Goal: Task Accomplishment & Management: Manage account settings

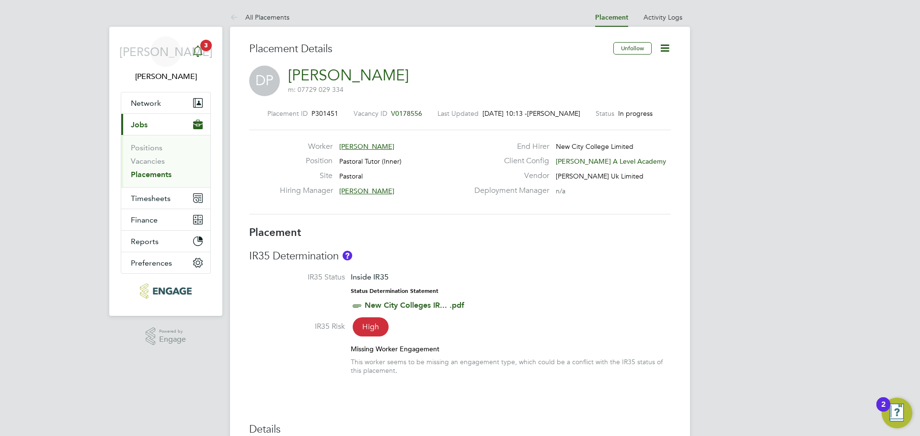
click at [196, 52] on icon "Main navigation" at bounding box center [197, 51] width 11 height 11
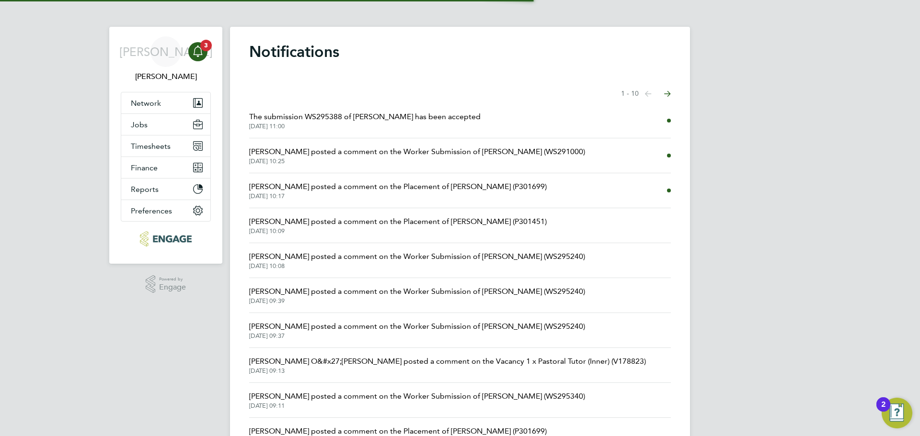
click at [358, 124] on span "[DATE] 11:00" at bounding box center [364, 127] width 231 height 8
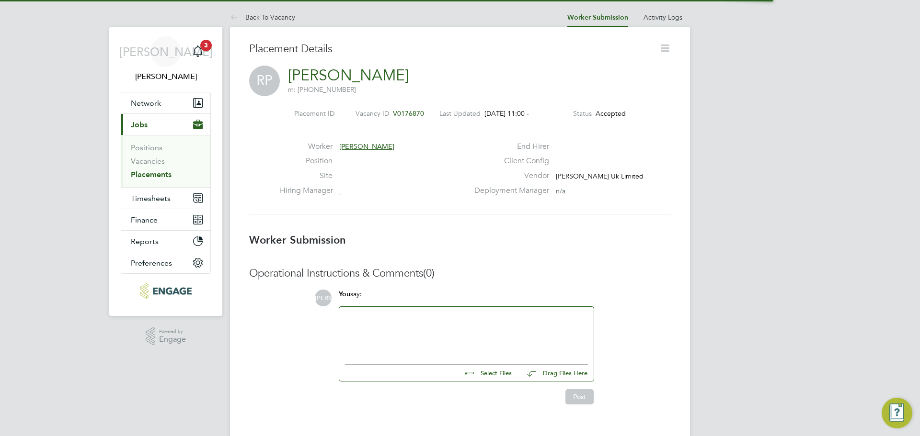
scroll to position [5, 5]
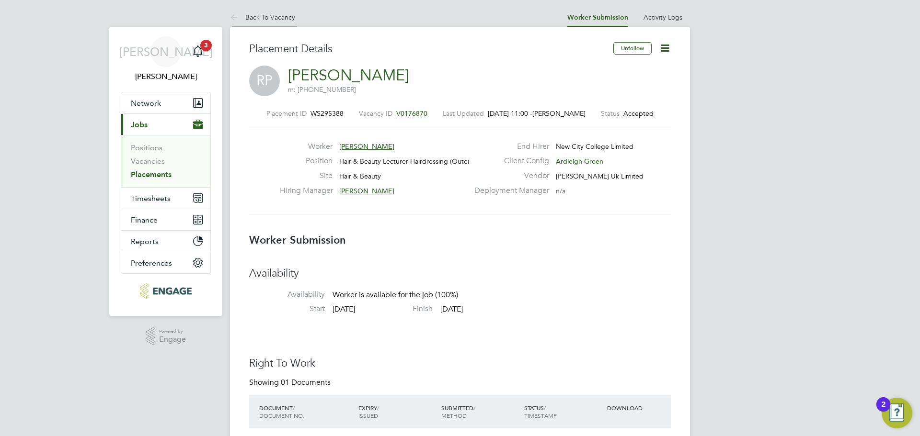
click at [281, 21] on link "Back To Vacancy" at bounding box center [262, 17] width 65 height 9
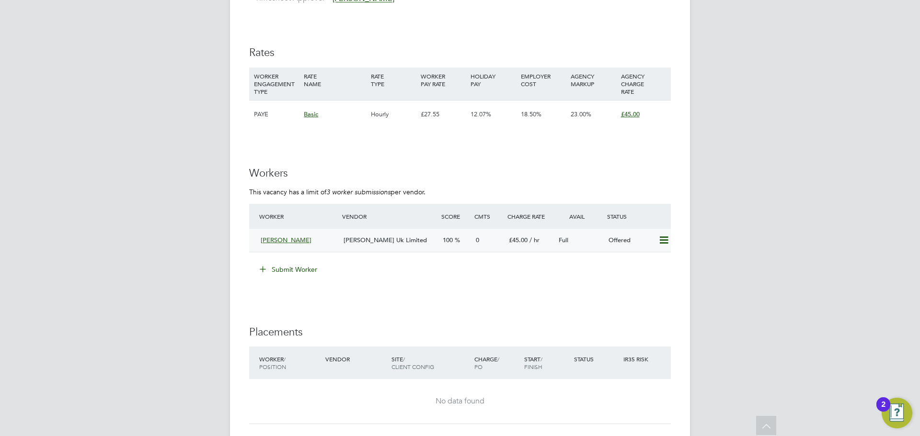
click at [390, 239] on span "[PERSON_NAME] Uk Limited" at bounding box center [384, 240] width 83 height 8
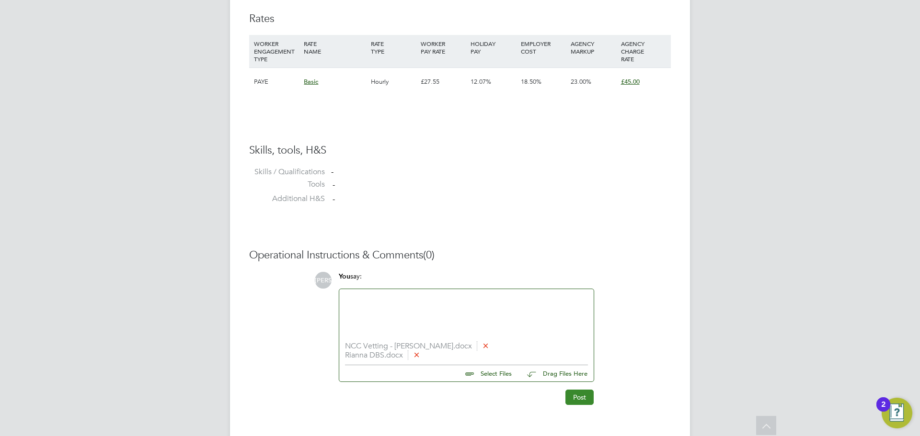
click at [583, 397] on button "Post" at bounding box center [579, 397] width 28 height 15
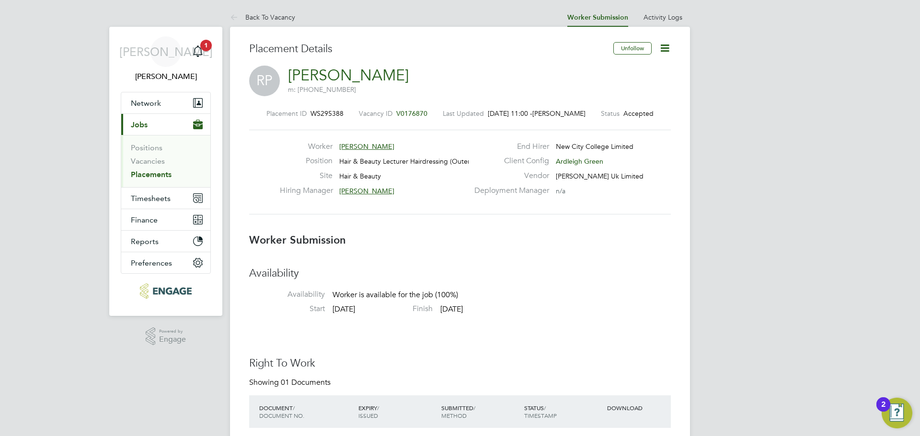
click at [142, 174] on link "Placements" at bounding box center [151, 174] width 41 height 9
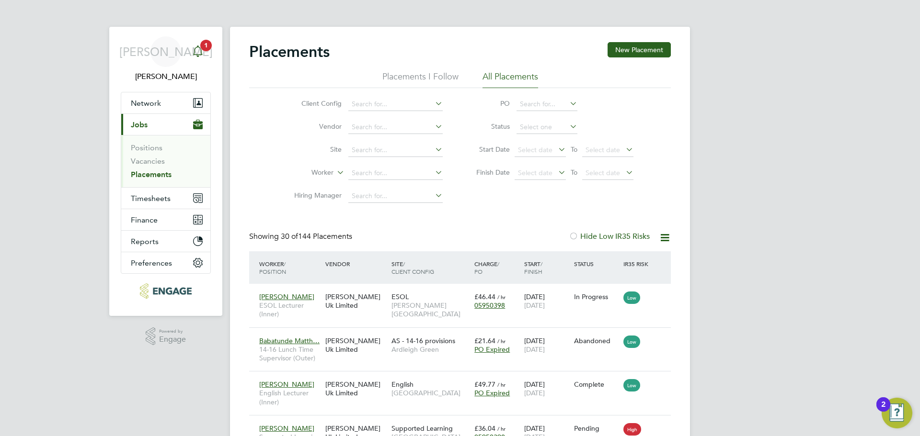
click at [203, 60] on div "Main navigation" at bounding box center [197, 51] width 19 height 19
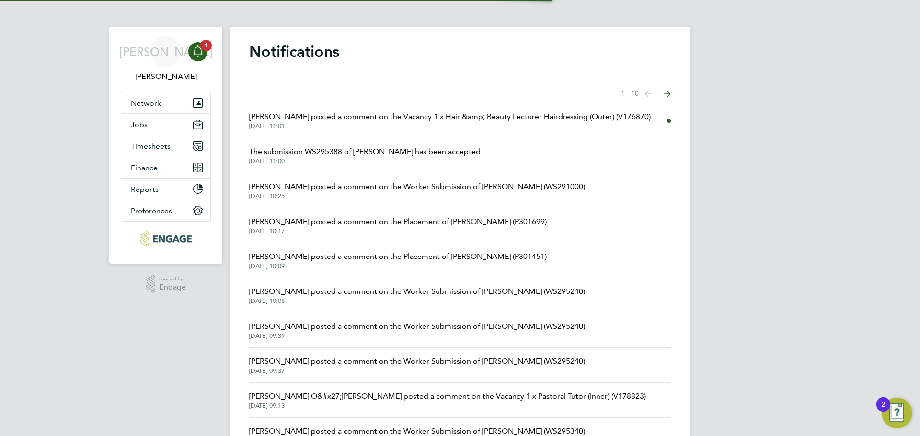
drag, startPoint x: 317, startPoint y: 119, endPoint x: 312, endPoint y: 119, distance: 4.8
click at [318, 119] on span "[PERSON_NAME] posted a comment on the Vacancy 1 x Hair &amp; Beauty Lecturer Ha…" at bounding box center [449, 116] width 401 height 11
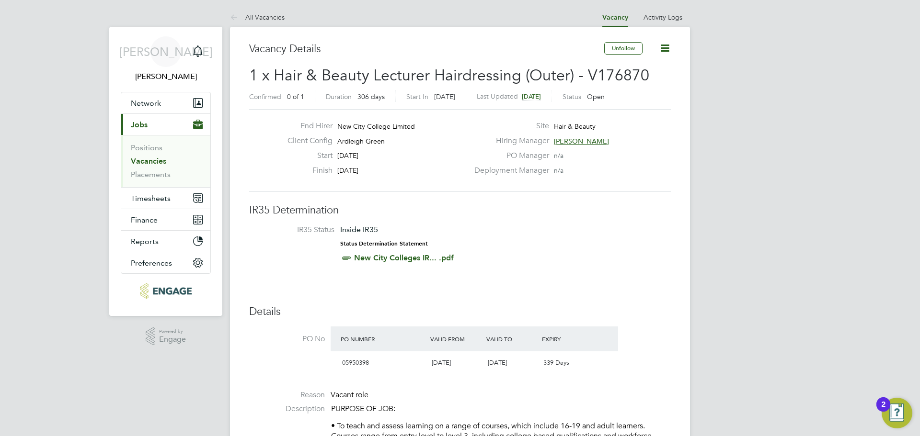
click at [668, 57] on div "Unfollow" at bounding box center [637, 53] width 67 height 22
click at [665, 50] on icon at bounding box center [665, 48] width 12 height 12
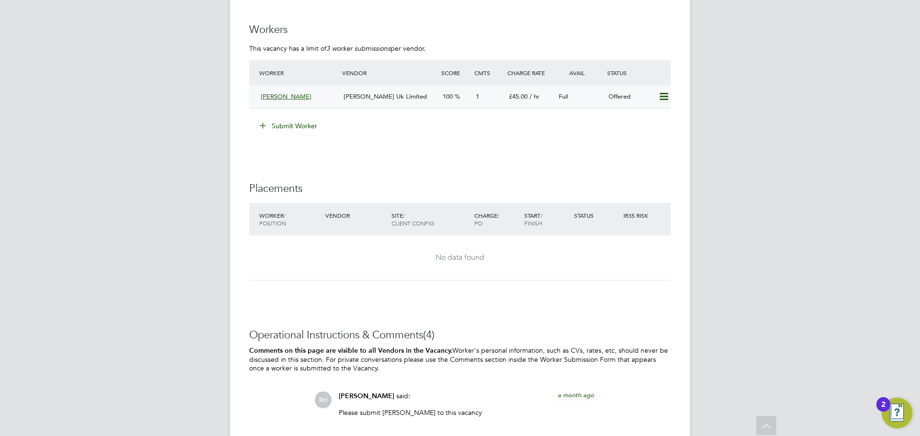
click at [663, 100] on icon at bounding box center [664, 97] width 12 height 8
click at [647, 117] on li "Confirm" at bounding box center [649, 116] width 36 height 13
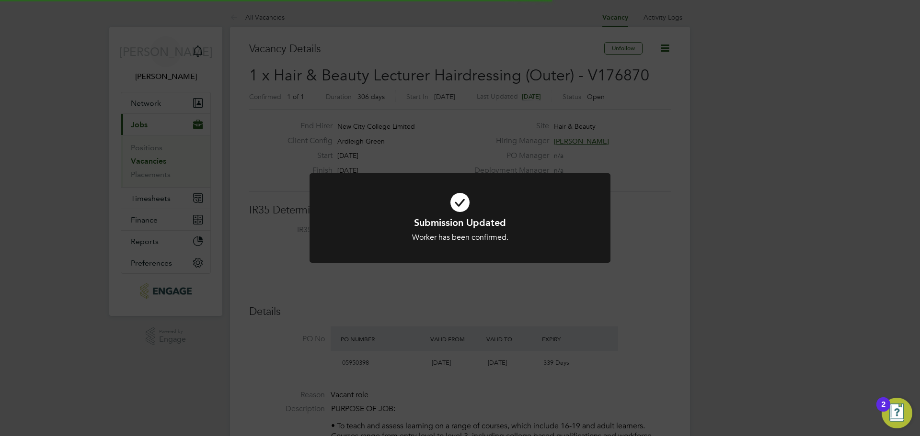
drag, startPoint x: 884, startPoint y: 264, endPoint x: 850, endPoint y: 259, distance: 35.0
click at [883, 264] on div "Submission Updated Worker has been confirmed. Cancel Okay" at bounding box center [460, 218] width 920 height 436
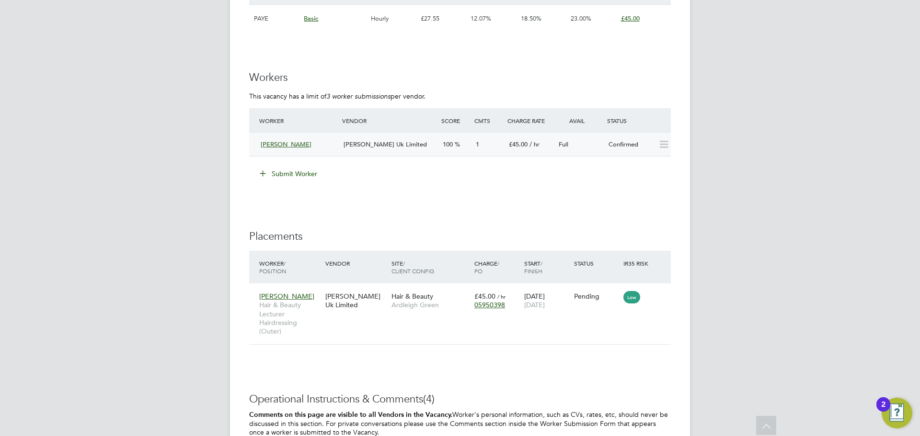
click at [392, 142] on span "[PERSON_NAME] Uk Limited" at bounding box center [384, 144] width 83 height 8
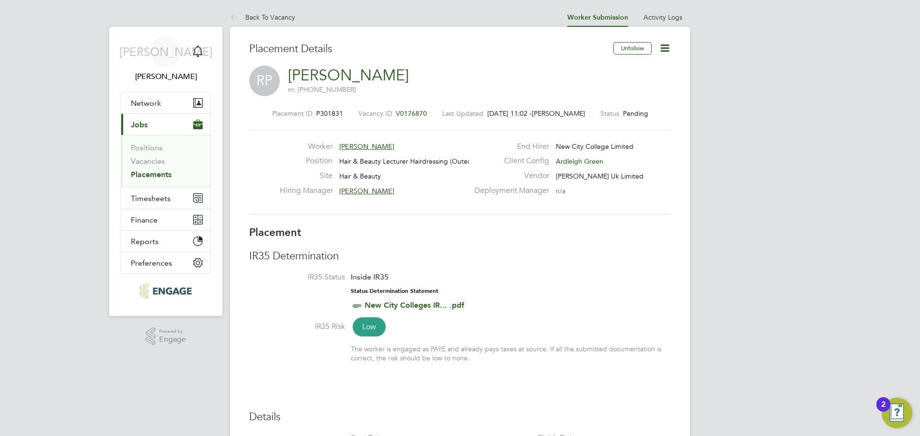
click at [667, 49] on icon at bounding box center [665, 48] width 12 height 12
click at [643, 70] on li "Edit Placement e" at bounding box center [633, 70] width 70 height 13
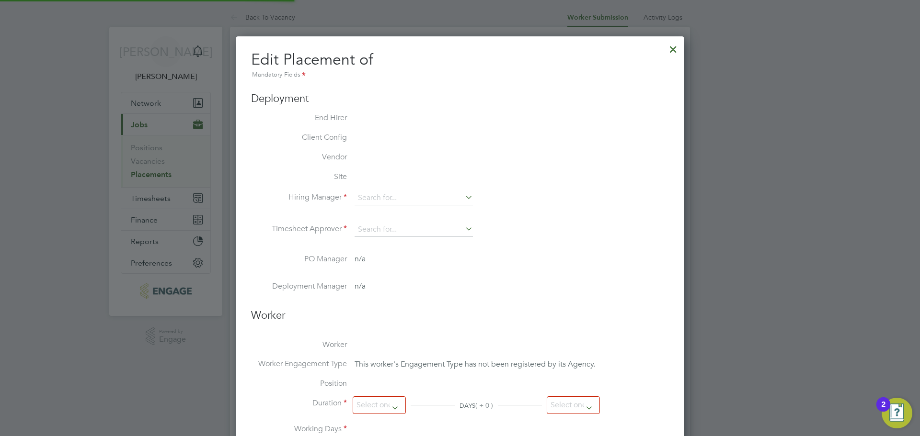
type input "[PERSON_NAME]"
type input "[DATE]"
type input "09:00"
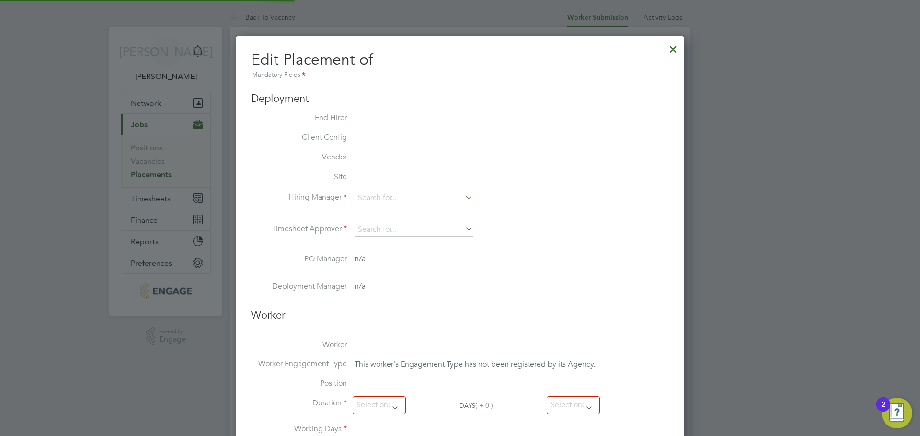
type input "17:00"
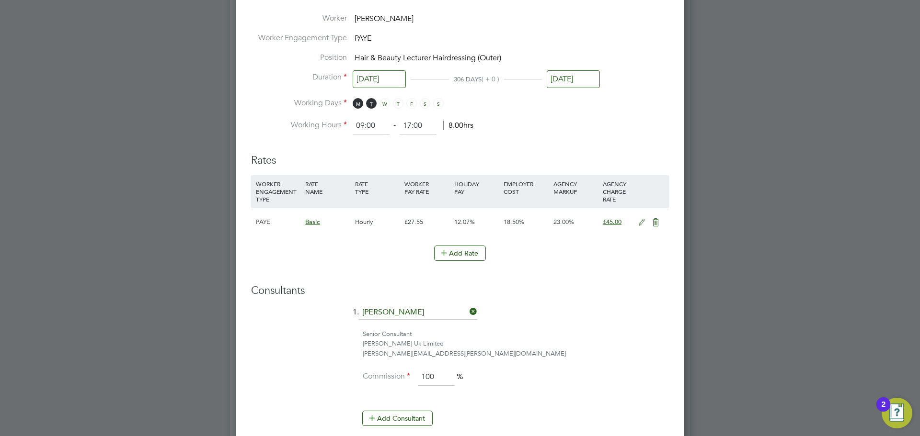
click at [643, 220] on icon at bounding box center [642, 223] width 12 height 8
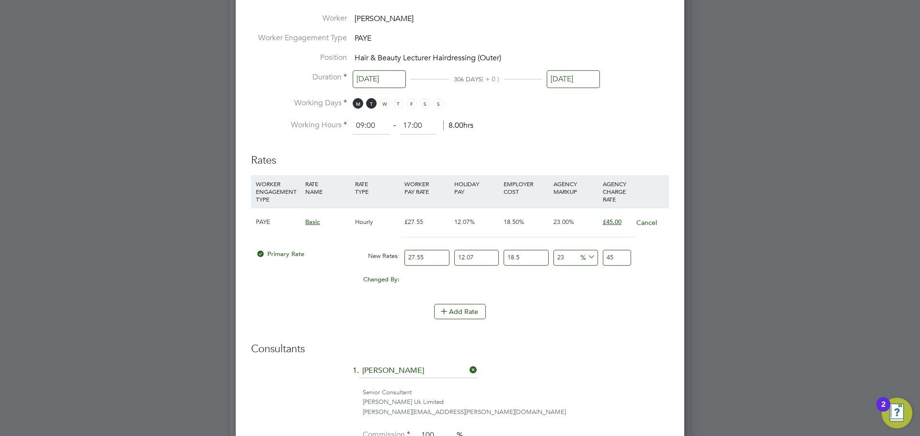
click at [419, 257] on input "27.55" at bounding box center [426, 258] width 45 height 16
drag, startPoint x: 430, startPoint y: 256, endPoint x: 388, endPoint y: 250, distance: 42.1
click at [388, 251] on div "Primary Rate New Rates: 27.55 12.07 n/a 18.5 n/a 23 0 % 45" at bounding box center [460, 257] width 418 height 25
type input "3"
type input "4.900428855"
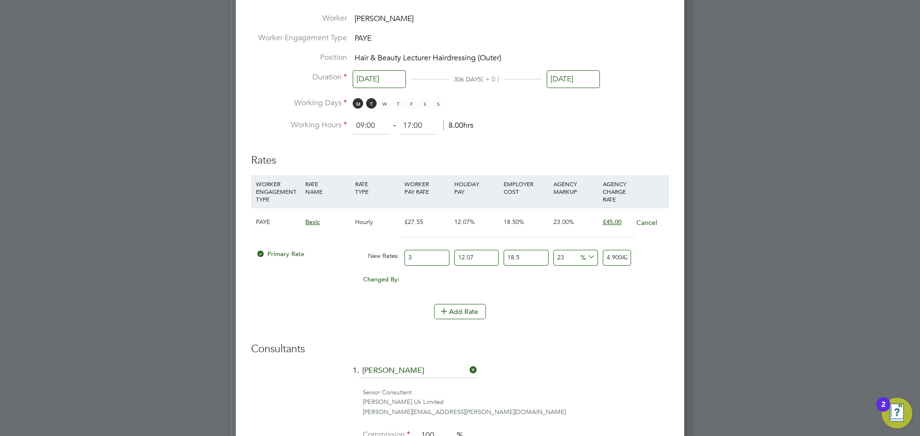
type input "30"
type input "49.00428855"
click at [648, 322] on li "Add Rate" at bounding box center [460, 316] width 418 height 25
drag, startPoint x: 626, startPoint y: 256, endPoint x: 594, endPoint y: 257, distance: 31.6
click at [594, 257] on div "Primary Rate New Rates: 30 12.07 n/a 18.5 n/a 23 9.16340355 % 49.00428855" at bounding box center [460, 257] width 418 height 25
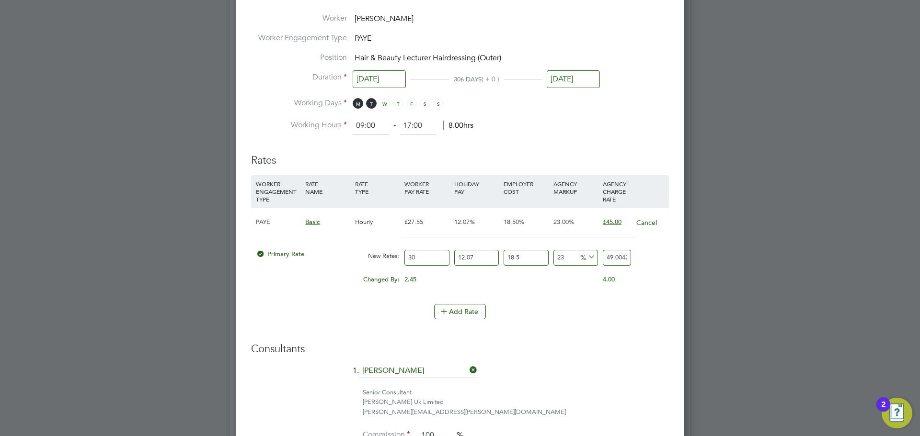
click at [619, 286] on div "4.00" at bounding box center [624, 280] width 49 height 18
click at [440, 257] on input "30" at bounding box center [426, 258] width 45 height 16
type input "3"
type input "4.900428855"
type input "32"
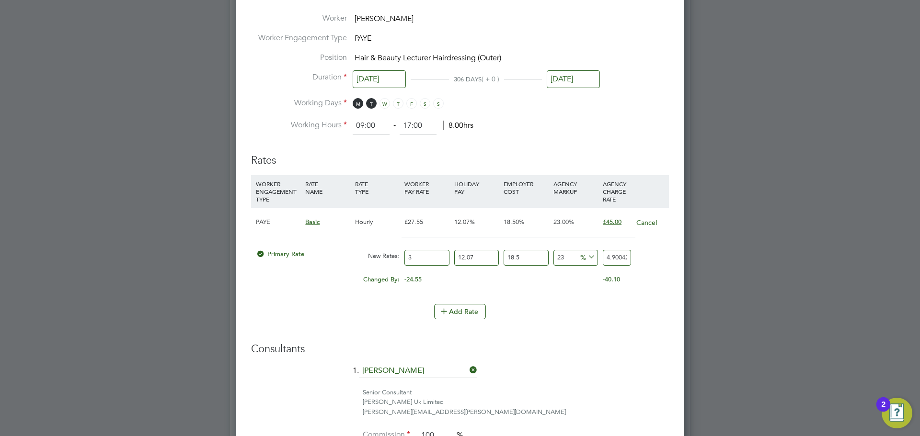
type input "52.27124112"
type input "3"
type input "4.900428855"
type input "30"
type input "49.00428855"
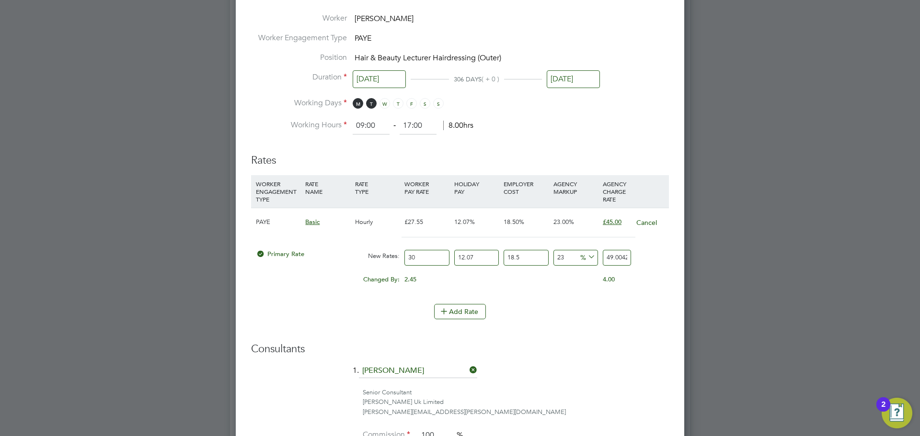
type input "3"
type input "4.900428855"
type input "31"
type input "50.637764835"
type input "3"
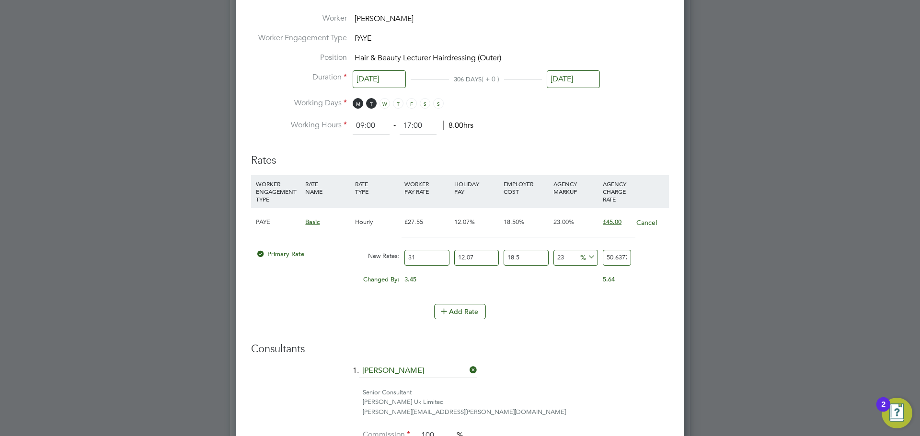
type input "4.900428855"
type input "32"
type input "52.27124112"
type input "3"
type input "4.900428855"
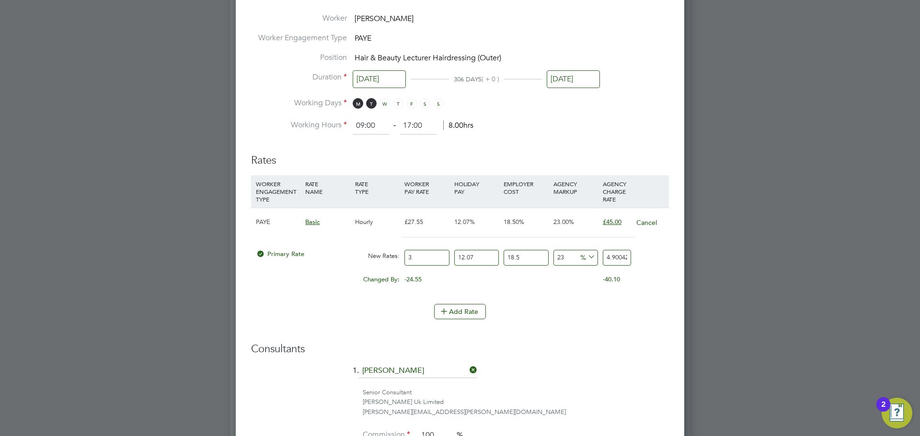
type input "33"
type input "53.904717405"
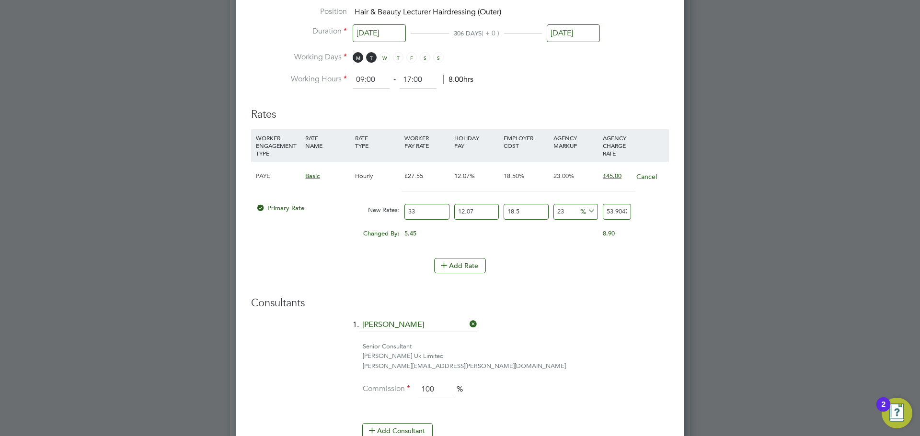
scroll to position [575, 0]
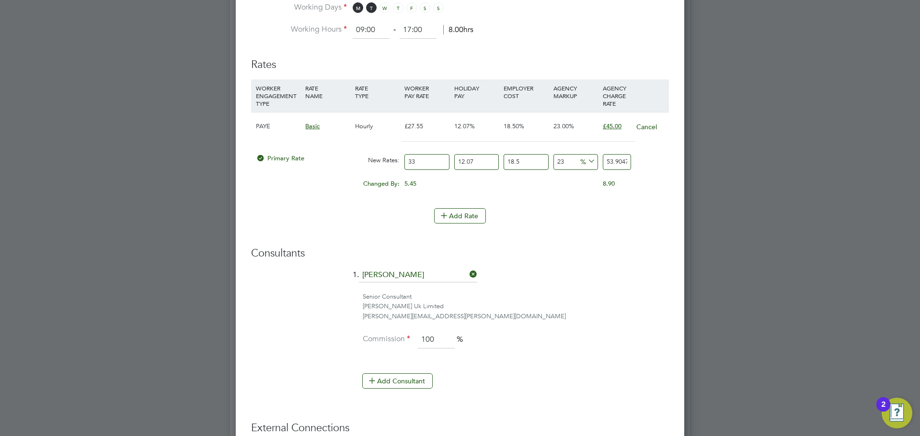
type input "33"
click at [613, 162] on input "53.904717405" at bounding box center [617, 162] width 28 height 16
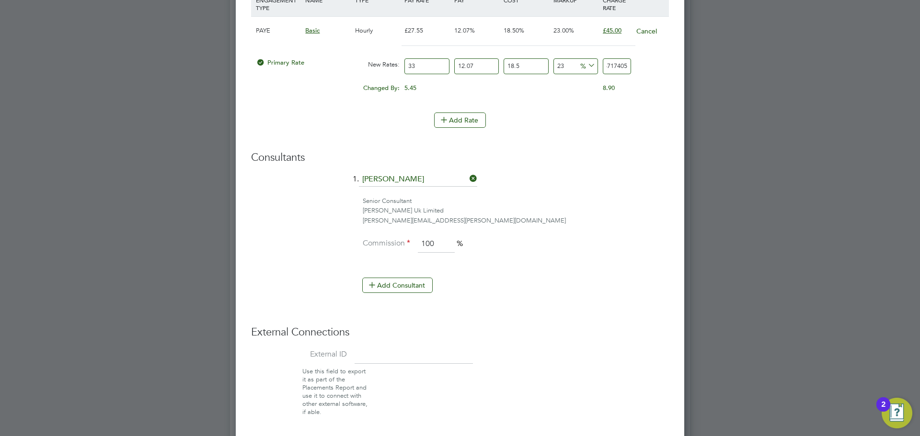
scroll to position [0, 0]
drag, startPoint x: 604, startPoint y: 65, endPoint x: 565, endPoint y: 140, distance: 84.8
click at [578, 69] on div "Primary Rate New Rates: 33 12.07 n/a 18.5 n/a 23 10.079743905 % 53.904717405" at bounding box center [460, 66] width 418 height 25
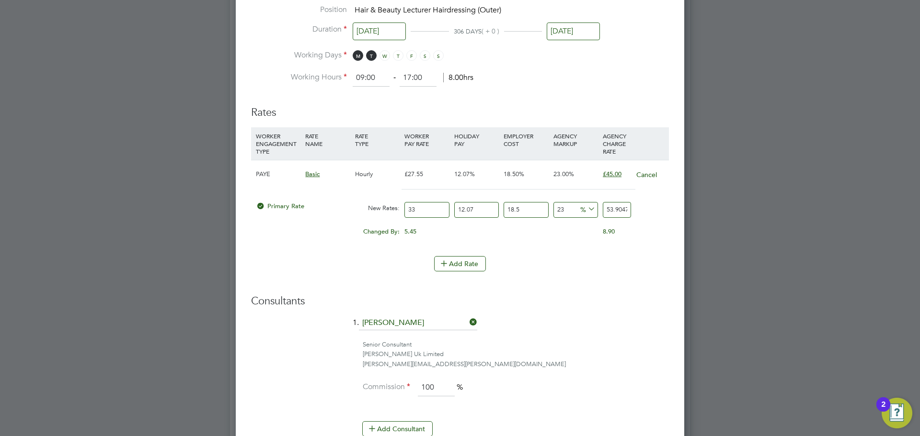
scroll to position [718, 0]
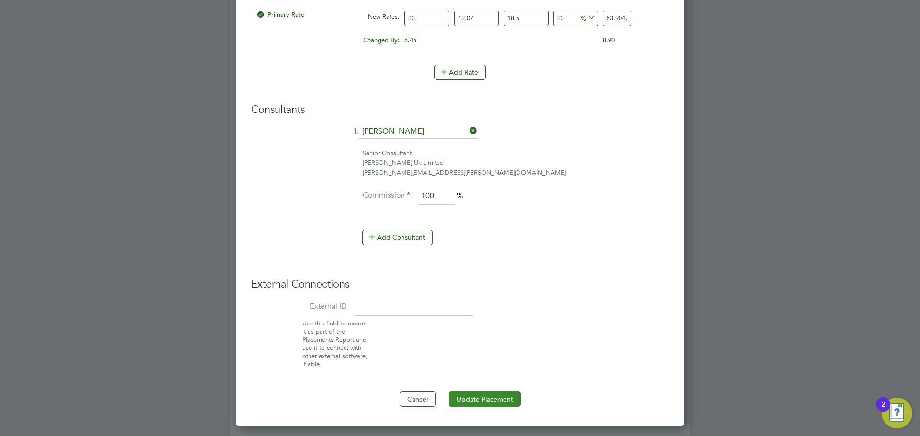
click at [479, 403] on button "Update Placement" at bounding box center [485, 399] width 72 height 15
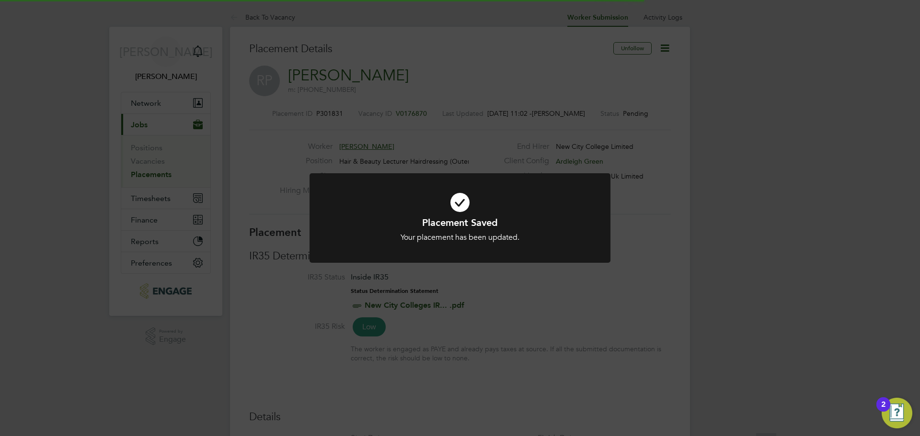
scroll to position [28, 67]
click at [742, 203] on div "Placement Saved Your placement has been updated. Cancel Okay" at bounding box center [460, 218] width 920 height 436
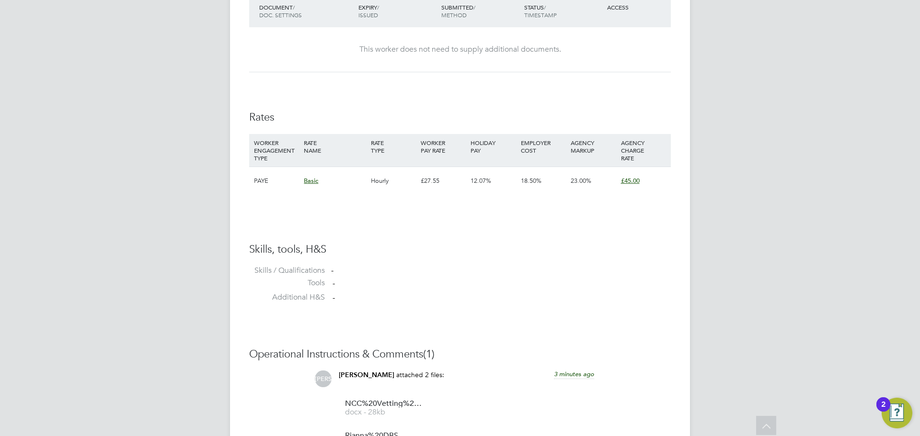
scroll to position [1290, 0]
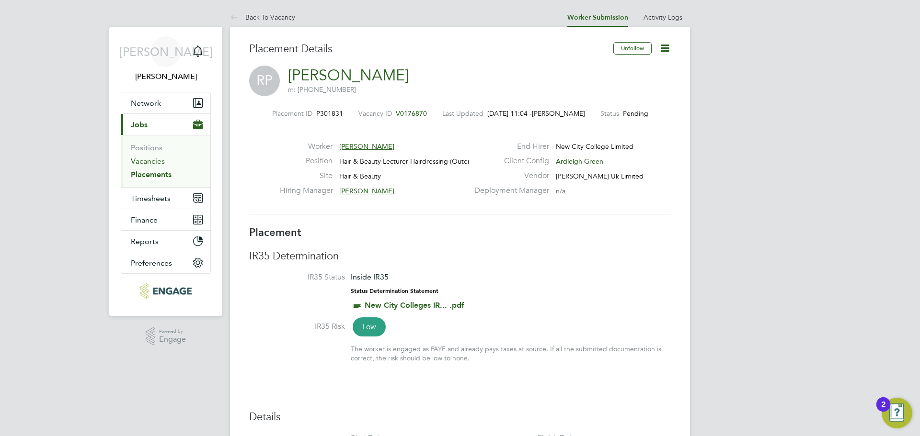
click at [145, 162] on link "Vacancies" at bounding box center [148, 161] width 34 height 9
